Goal: Navigation & Orientation: Find specific page/section

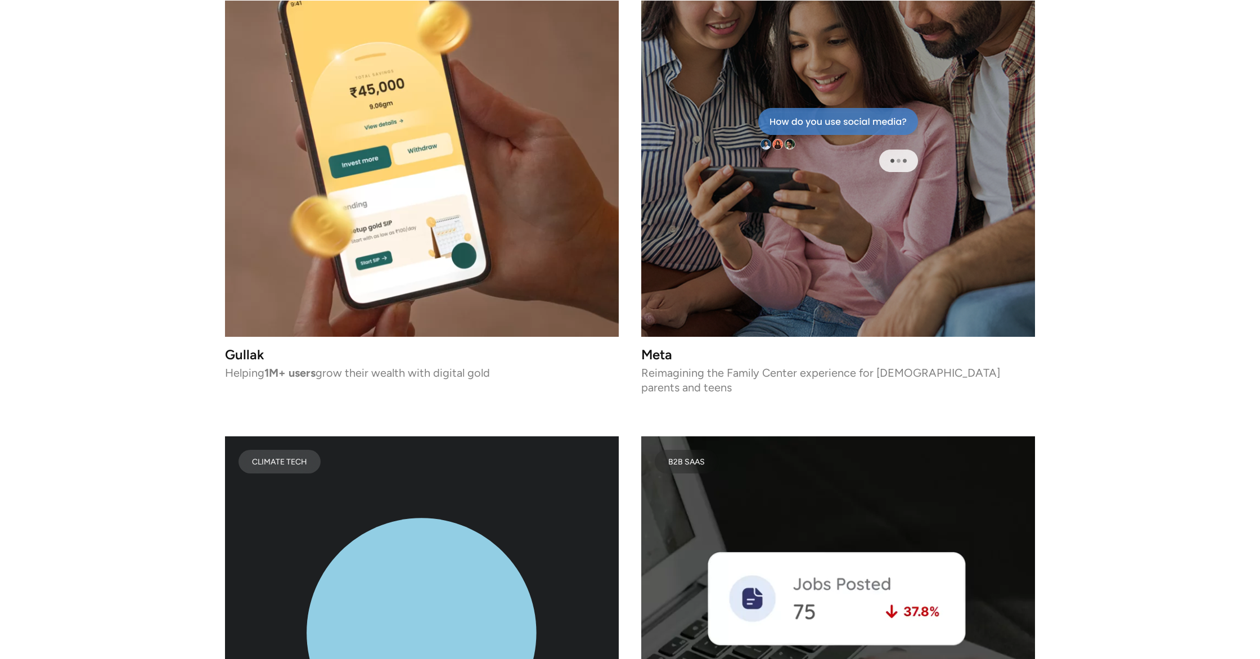
scroll to position [4210, 0]
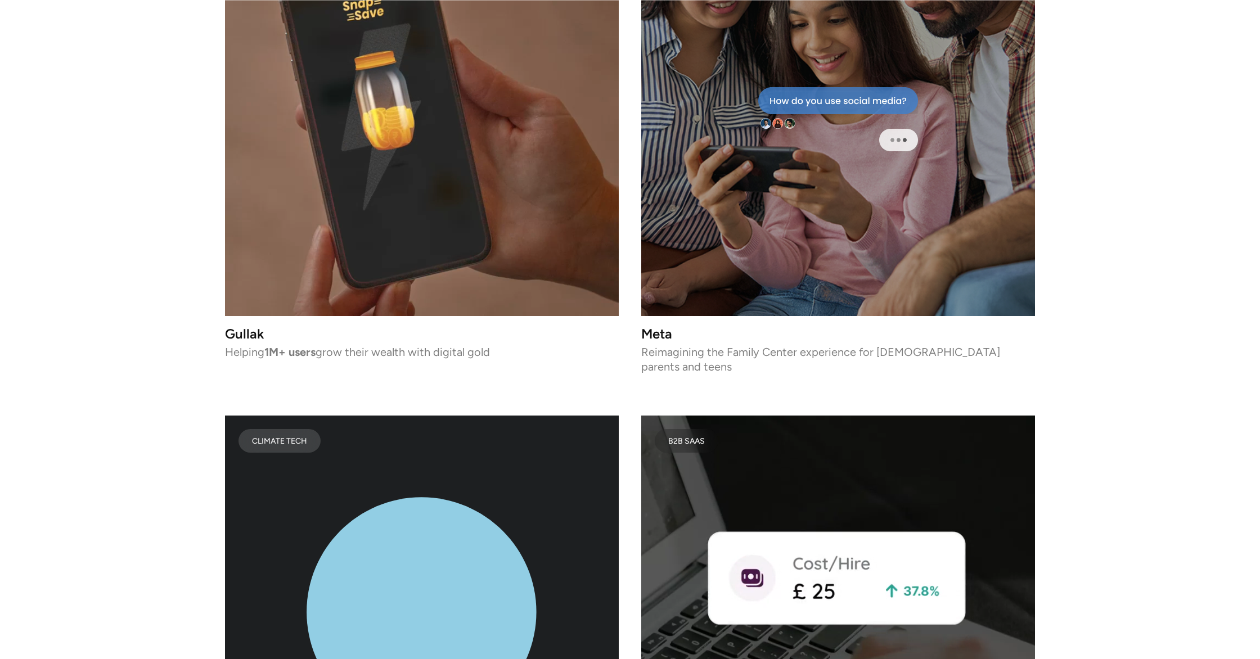
click at [681, 155] on div at bounding box center [838, 119] width 394 height 394
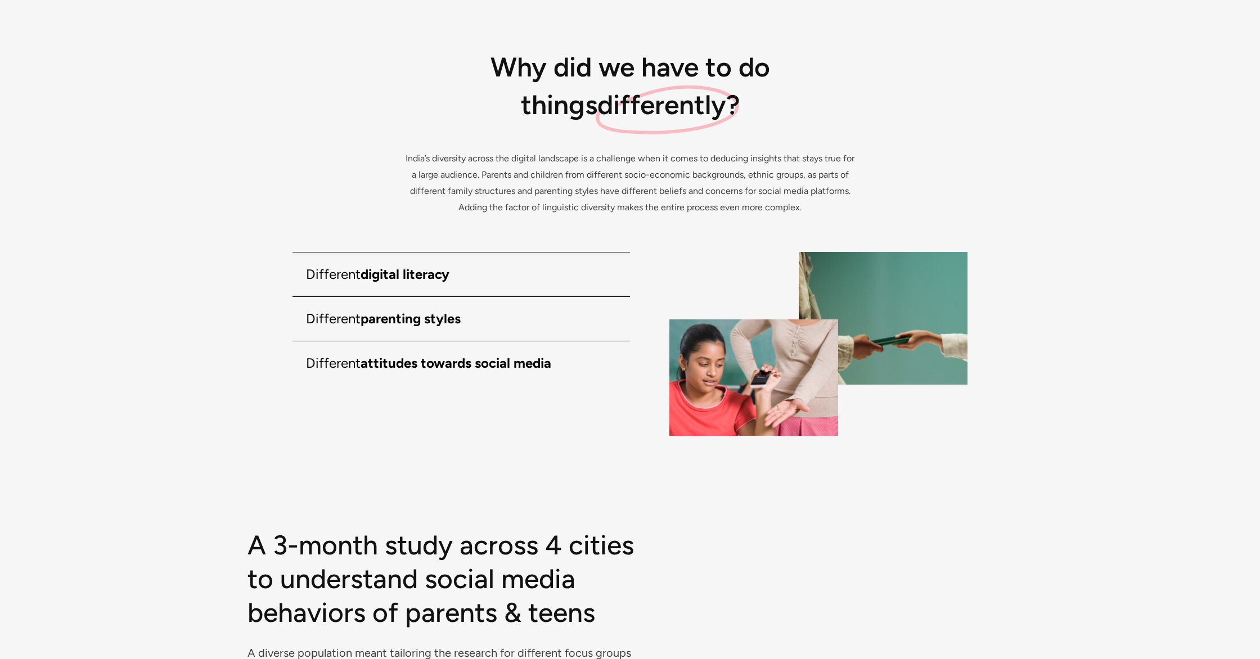
scroll to position [2438, 0]
